Goal: Navigation & Orientation: Go to known website

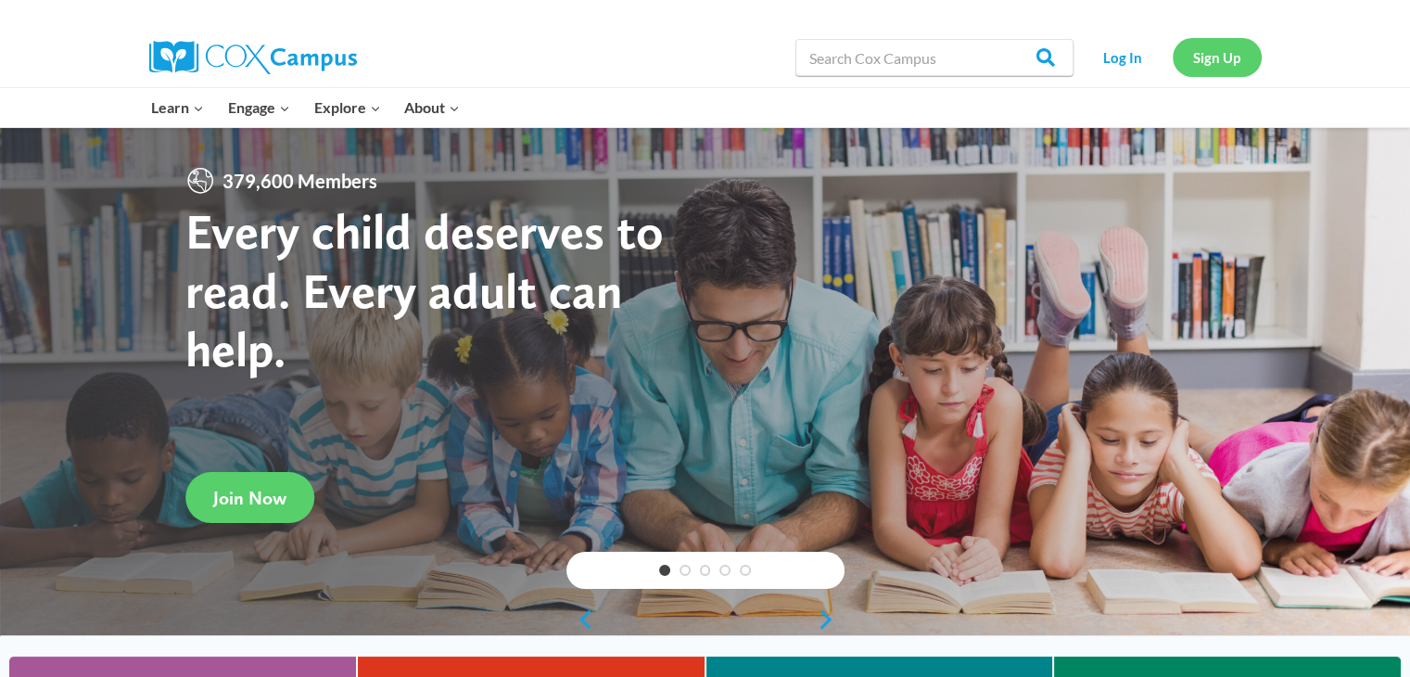
click at [1231, 72] on link "Sign Up" at bounding box center [1217, 57] width 89 height 38
click at [1207, 54] on link "Sign Up" at bounding box center [1217, 57] width 89 height 38
